Goal: Task Accomplishment & Management: Manage account settings

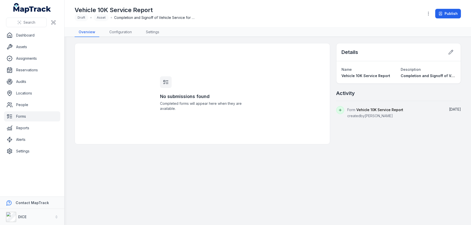
click at [22, 116] on link "Forms" at bounding box center [32, 116] width 56 height 10
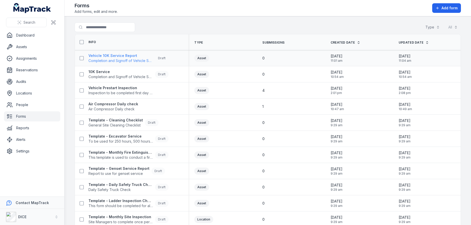
click at [110, 56] on strong "Vehicle 10K Service Report" at bounding box center [120, 55] width 65 height 5
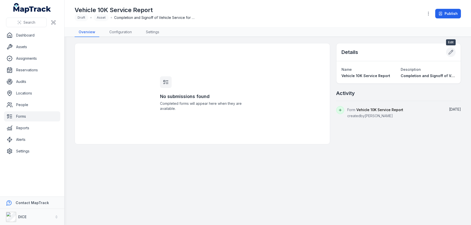
click at [451, 51] on icon at bounding box center [451, 52] width 4 height 4
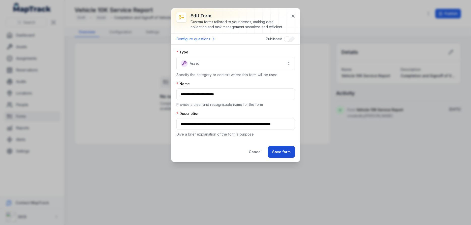
click at [282, 150] on button "Save form" at bounding box center [281, 152] width 27 height 12
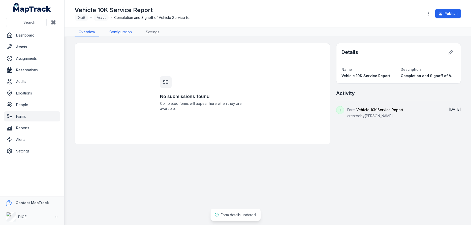
click at [120, 31] on link "Configuration" at bounding box center [120, 32] width 30 height 10
